Goal: Information Seeking & Learning: Find specific fact

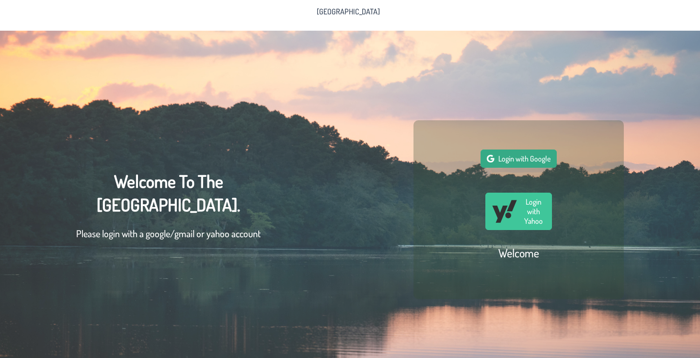
click at [520, 161] on span "Login with Google" at bounding box center [524, 159] width 52 height 10
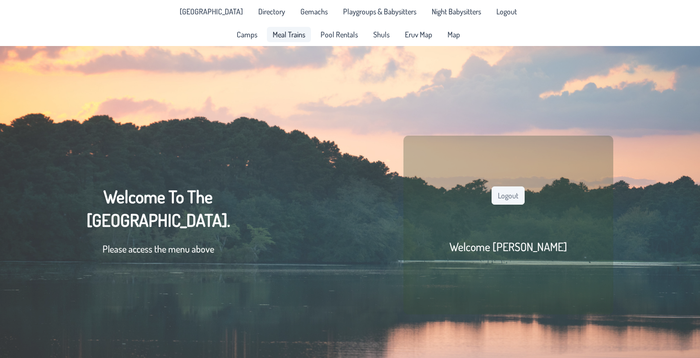
click at [282, 35] on span "Meal Trains" at bounding box center [289, 35] width 33 height 8
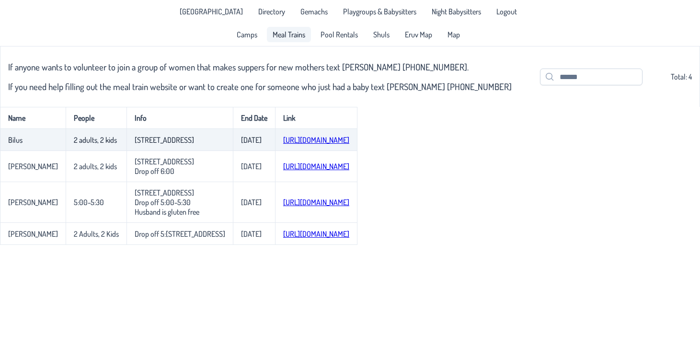
click at [323, 140] on link "[URL][DOMAIN_NAME]" at bounding box center [316, 140] width 66 height 10
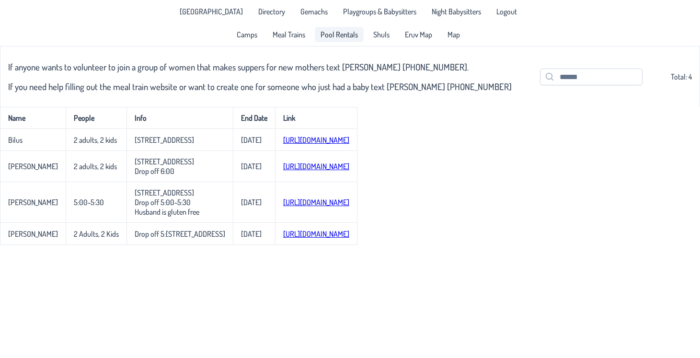
click at [344, 36] on span "Pool Rentals" at bounding box center [339, 35] width 37 height 8
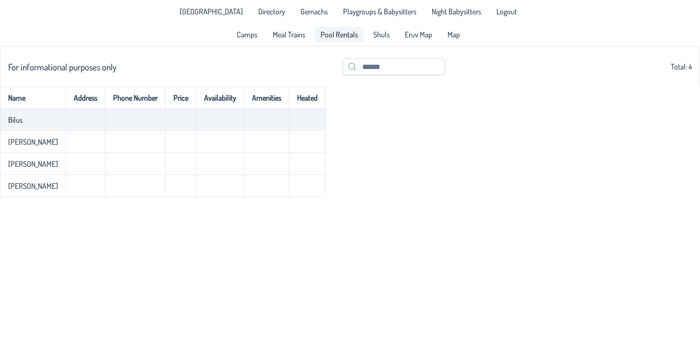
click at [105, 114] on td at bounding box center [135, 120] width 60 height 22
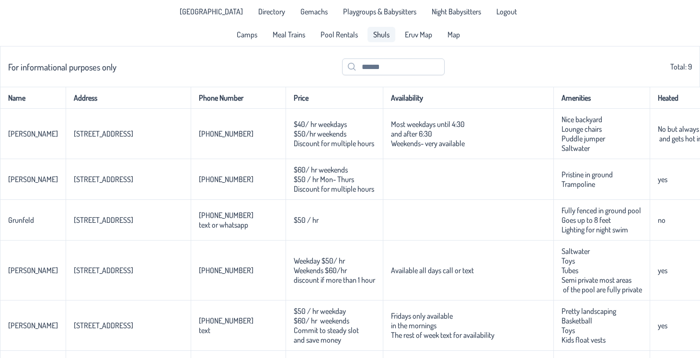
click at [384, 35] on span "Shuls" at bounding box center [381, 35] width 16 height 8
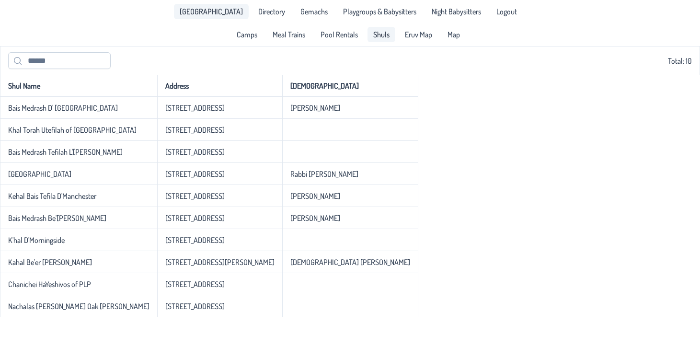
click at [231, 12] on span "[GEOGRAPHIC_DATA]" at bounding box center [211, 12] width 63 height 8
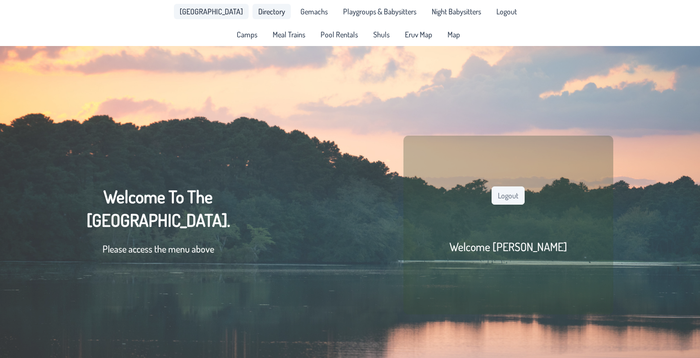
click at [272, 10] on span "Directory" at bounding box center [271, 12] width 27 height 8
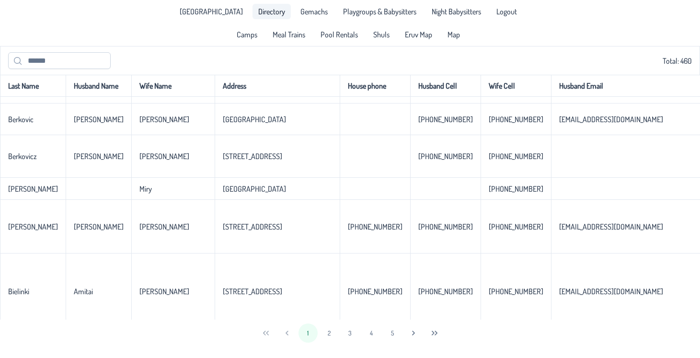
scroll to position [1586, 0]
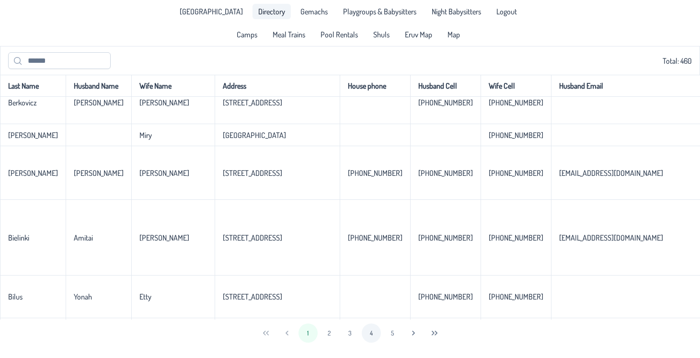
click at [370, 334] on button "4" at bounding box center [371, 333] width 19 height 19
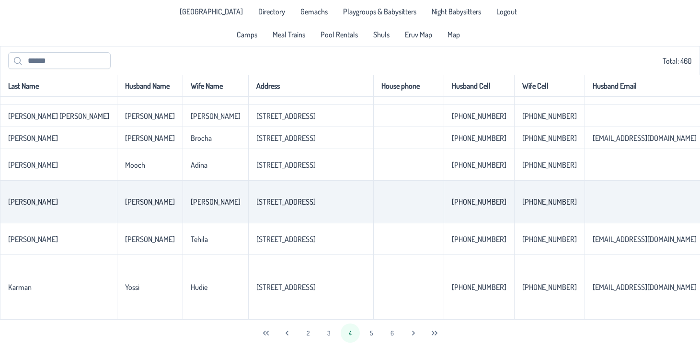
scroll to position [0, 0]
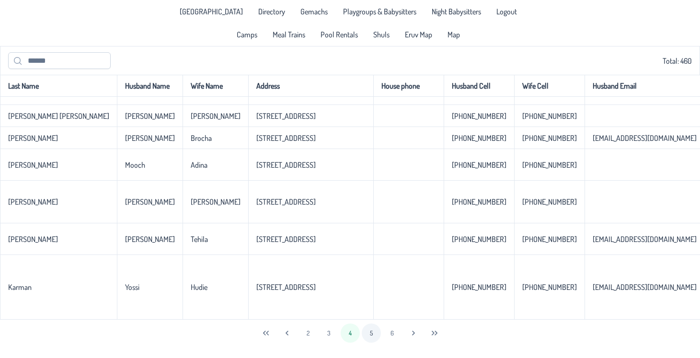
click at [372, 332] on button "5" at bounding box center [371, 333] width 19 height 19
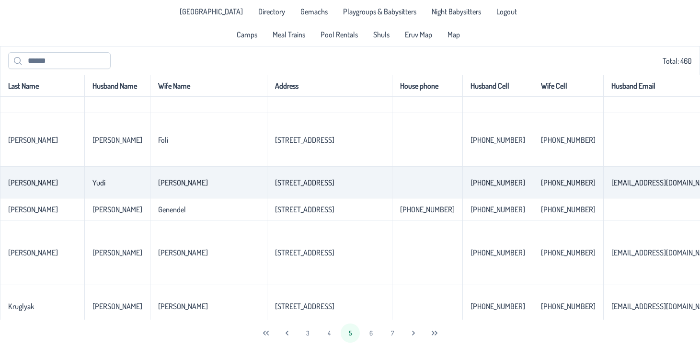
scroll to position [1092, 0]
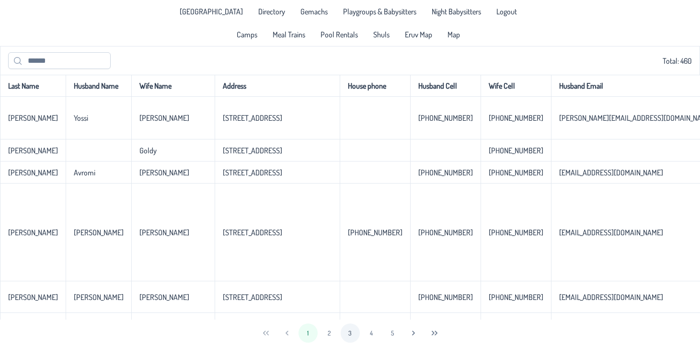
click at [349, 335] on button "3" at bounding box center [350, 333] width 19 height 19
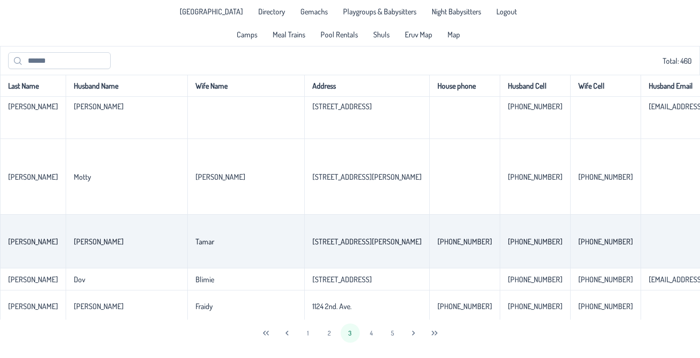
scroll to position [398, 0]
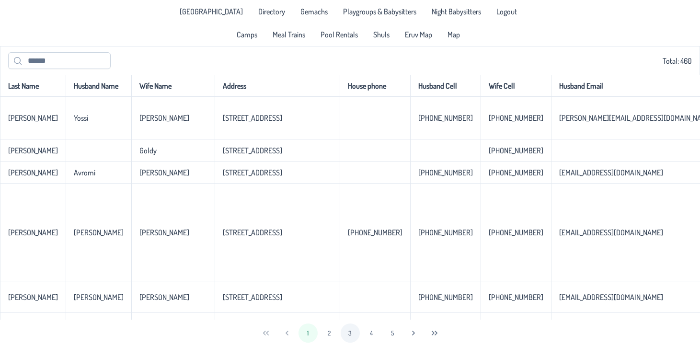
click at [352, 336] on button "3" at bounding box center [350, 333] width 19 height 19
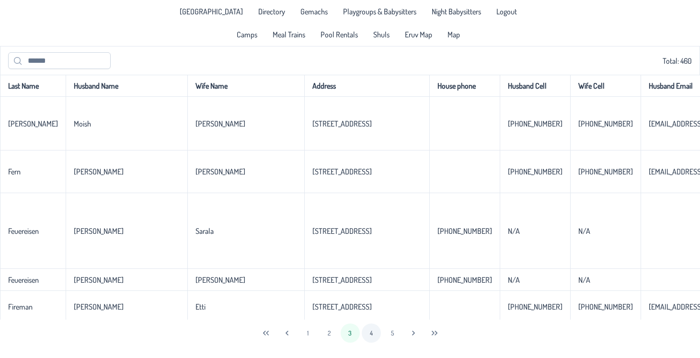
click at [369, 334] on button "4" at bounding box center [371, 333] width 19 height 19
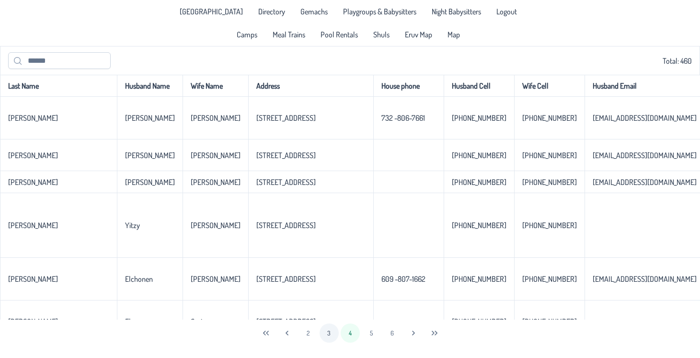
click at [329, 332] on button "3" at bounding box center [329, 333] width 19 height 19
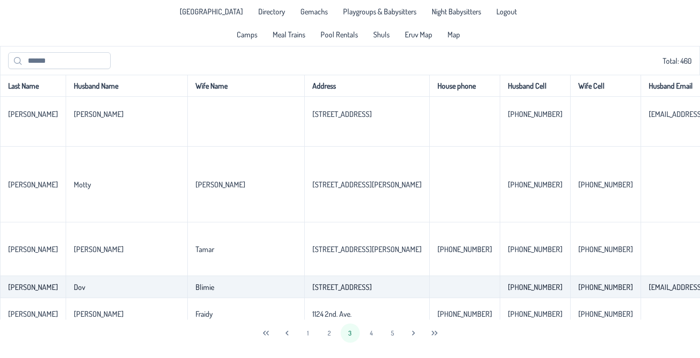
scroll to position [354, 0]
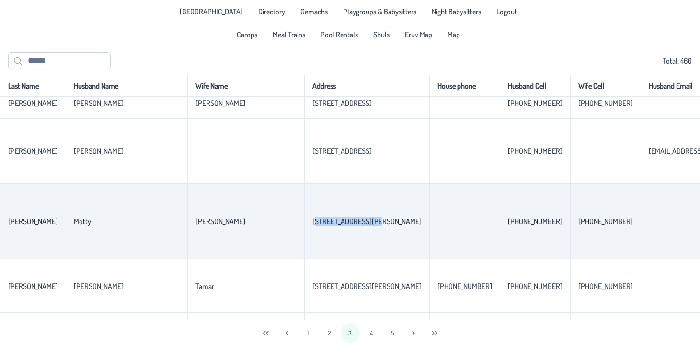
drag, startPoint x: 217, startPoint y: 224, endPoint x: 271, endPoint y: 224, distance: 53.7
click at [304, 224] on td "801 Grinnell Ave." at bounding box center [366, 222] width 125 height 76
copy p-celleditor "801 Grinnell Ave."
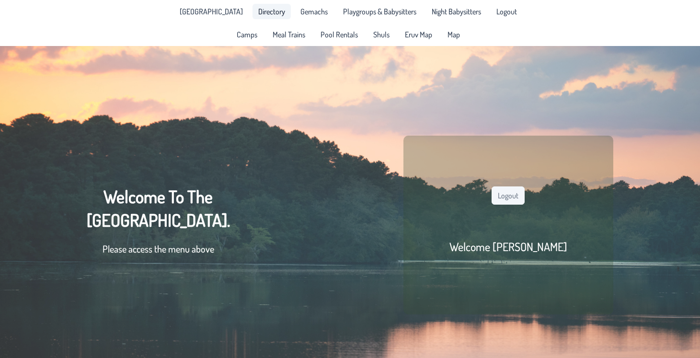
click at [271, 10] on span "Directory" at bounding box center [271, 12] width 27 height 8
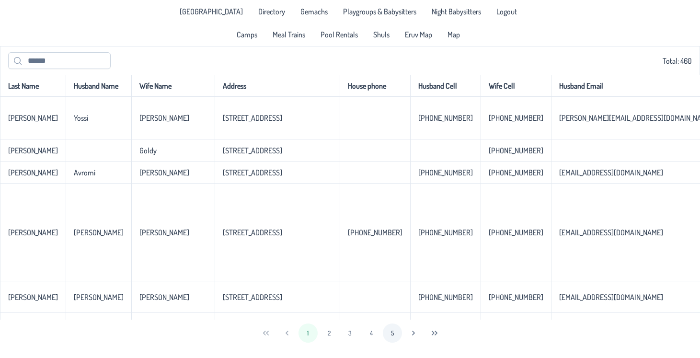
click at [391, 328] on button "5" at bounding box center [392, 333] width 19 height 19
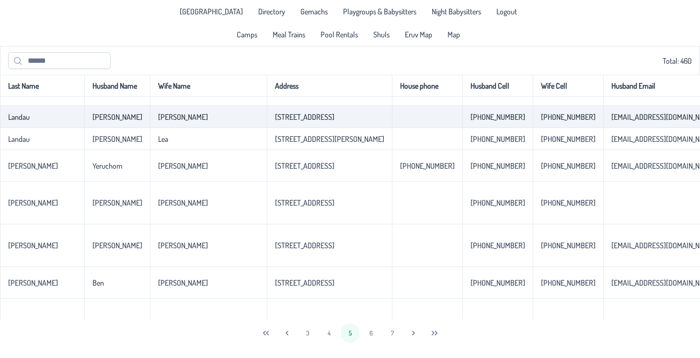
scroll to position [1453, 0]
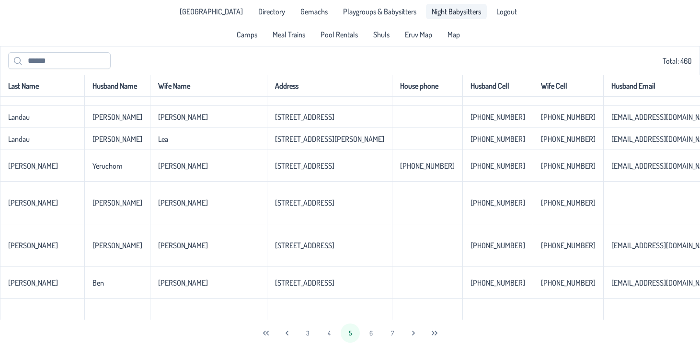
click at [445, 13] on span "Night Babysitters" at bounding box center [456, 12] width 49 height 8
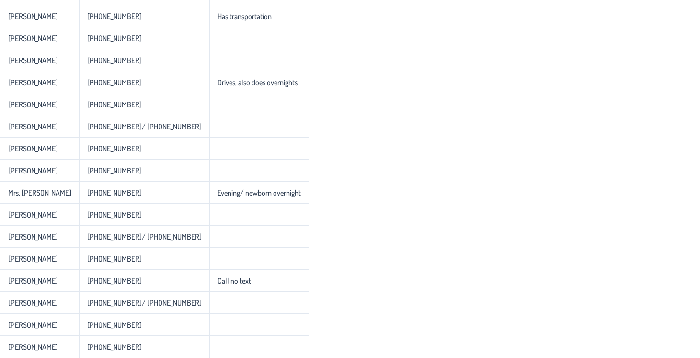
scroll to position [93, 0]
